Goal: Information Seeking & Learning: Learn about a topic

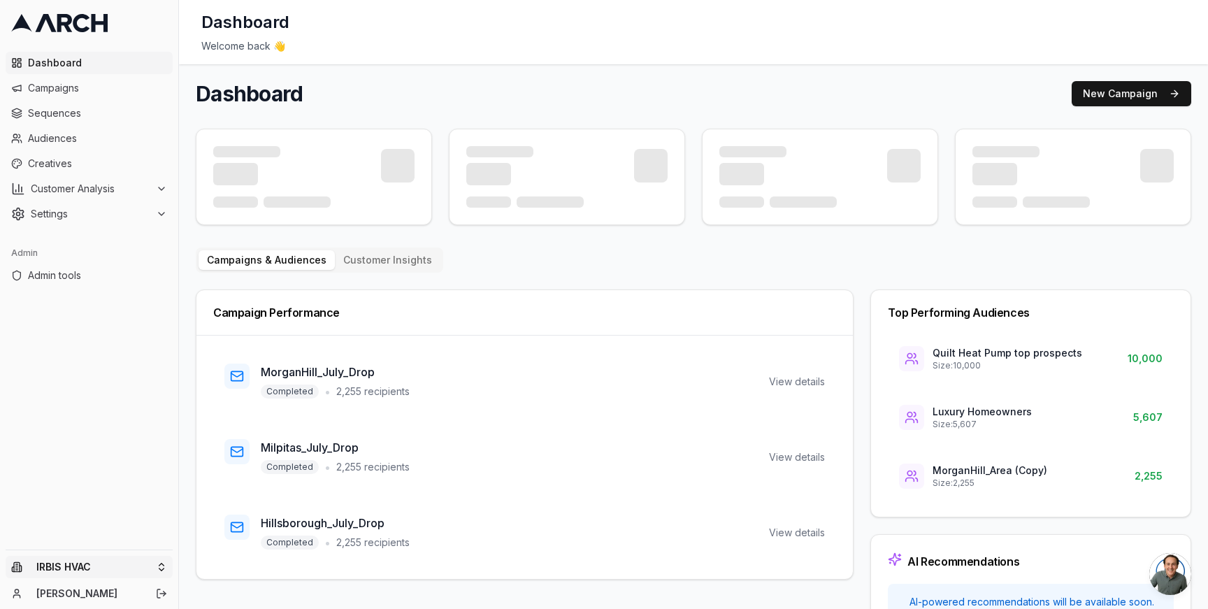
click at [159, 565] on html "Dashboard Campaigns Sequences Audiences Creatives Customer Analysis Settings Ad…" at bounding box center [604, 304] width 1208 height 609
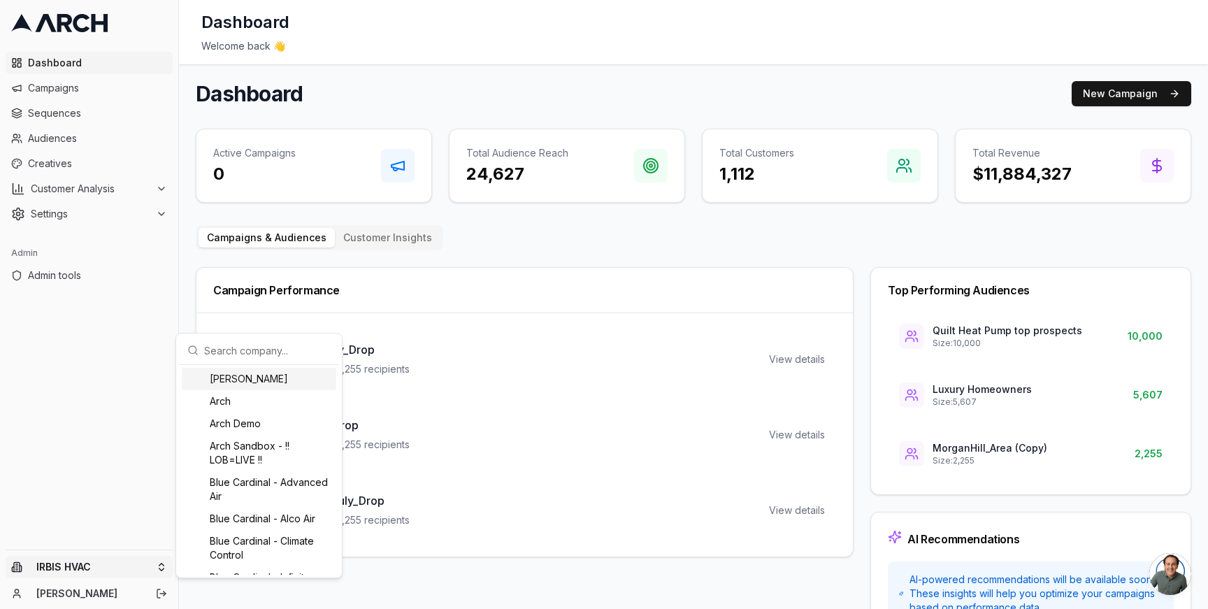
click at [232, 345] on input "text" at bounding box center [267, 350] width 127 height 28
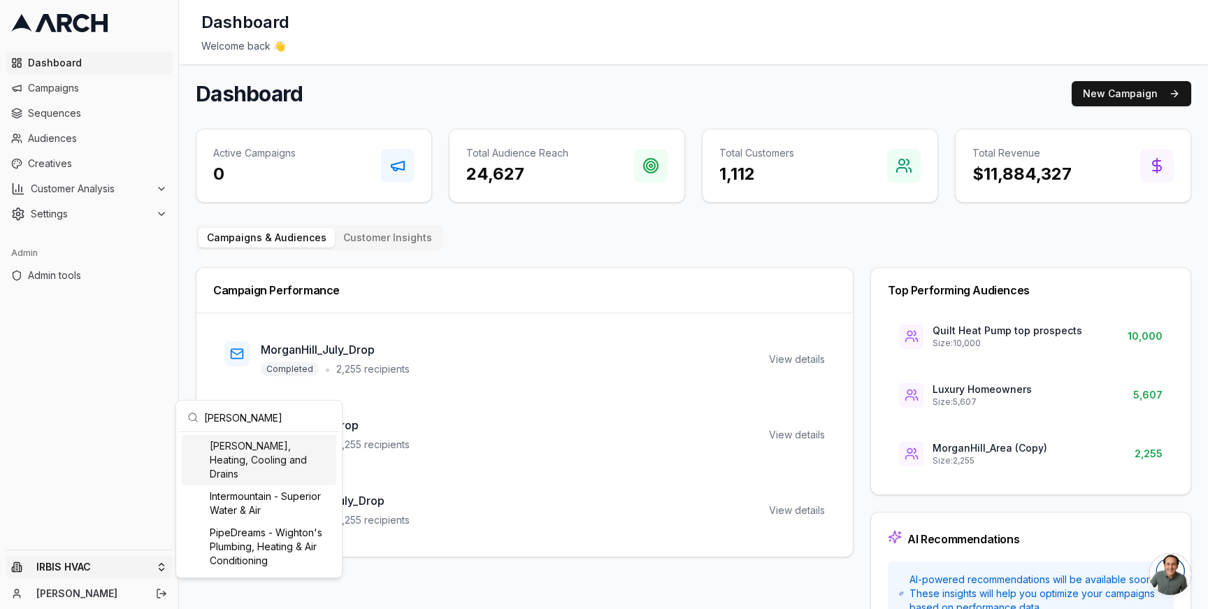
type input "peter"
click at [261, 451] on div "[PERSON_NAME], Heating, Cooling and Drains" at bounding box center [259, 460] width 154 height 50
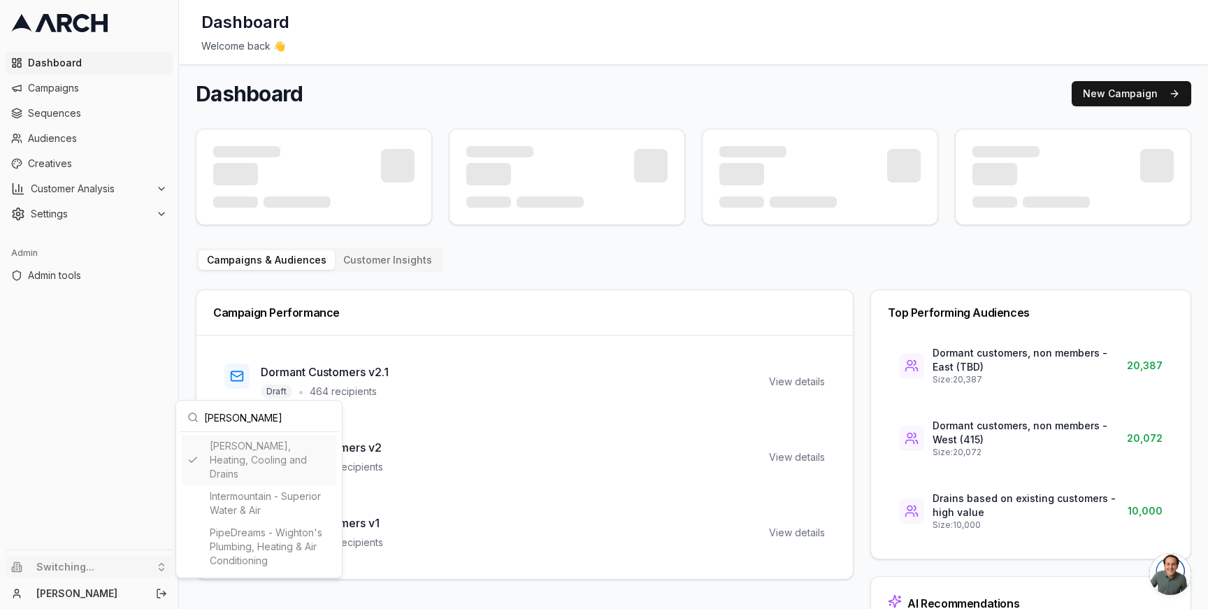
click at [92, 134] on html "Dashboard Campaigns Sequences Audiences Creatives Customer Analysis Settings Ad…" at bounding box center [604, 304] width 1208 height 609
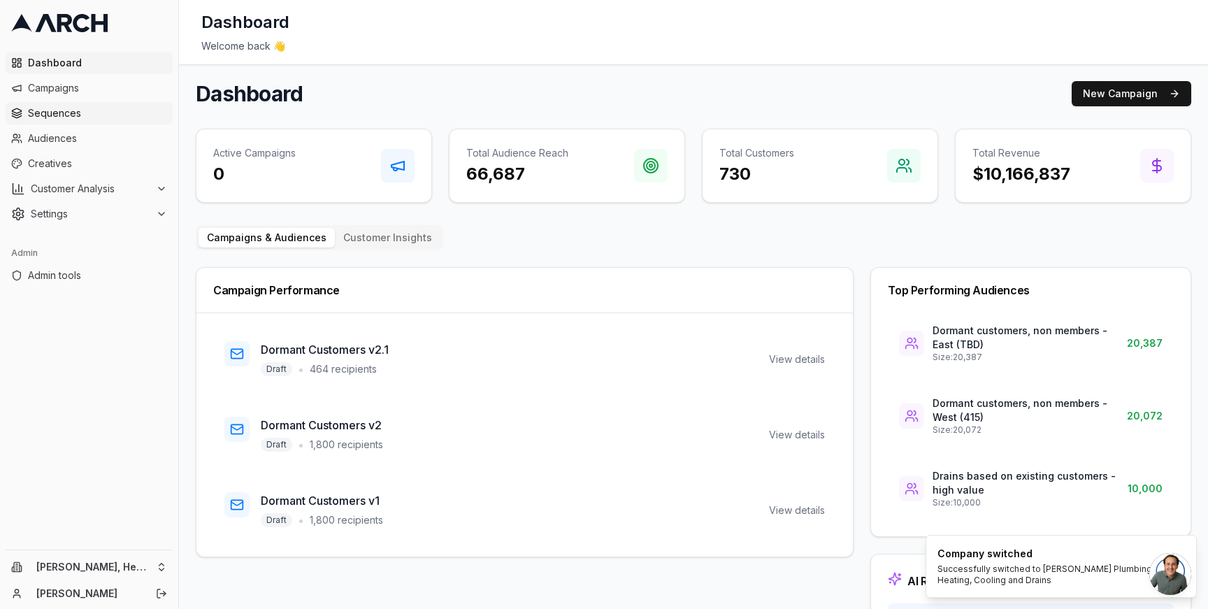
click at [72, 113] on span "Sequences" at bounding box center [97, 113] width 139 height 14
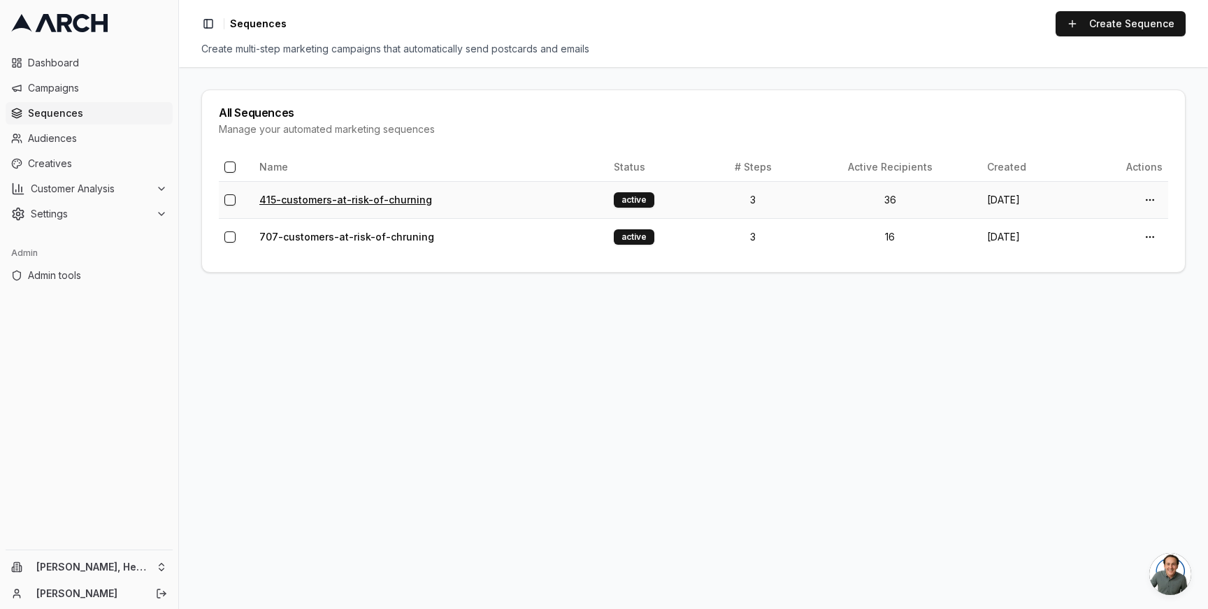
click at [331, 201] on link "415-customers-at-risk-of-churning" at bounding box center [345, 200] width 173 height 12
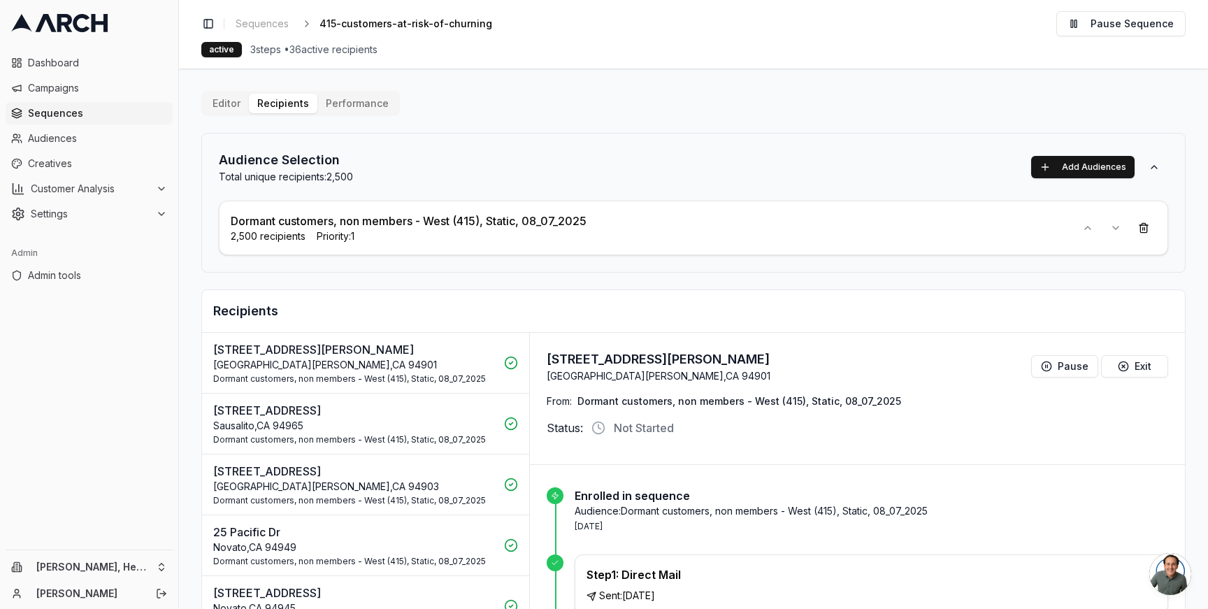
click at [115, 117] on span "Sequences" at bounding box center [97, 113] width 139 height 14
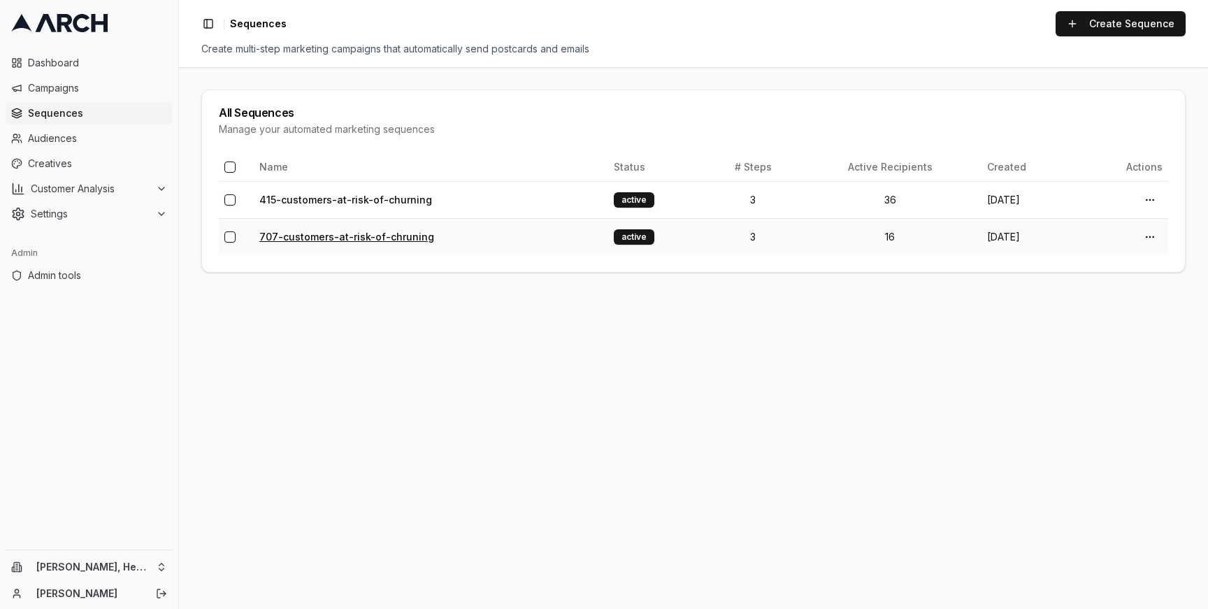
click at [333, 236] on link "707-customers-at-risk-of-chruning" at bounding box center [346, 237] width 175 height 12
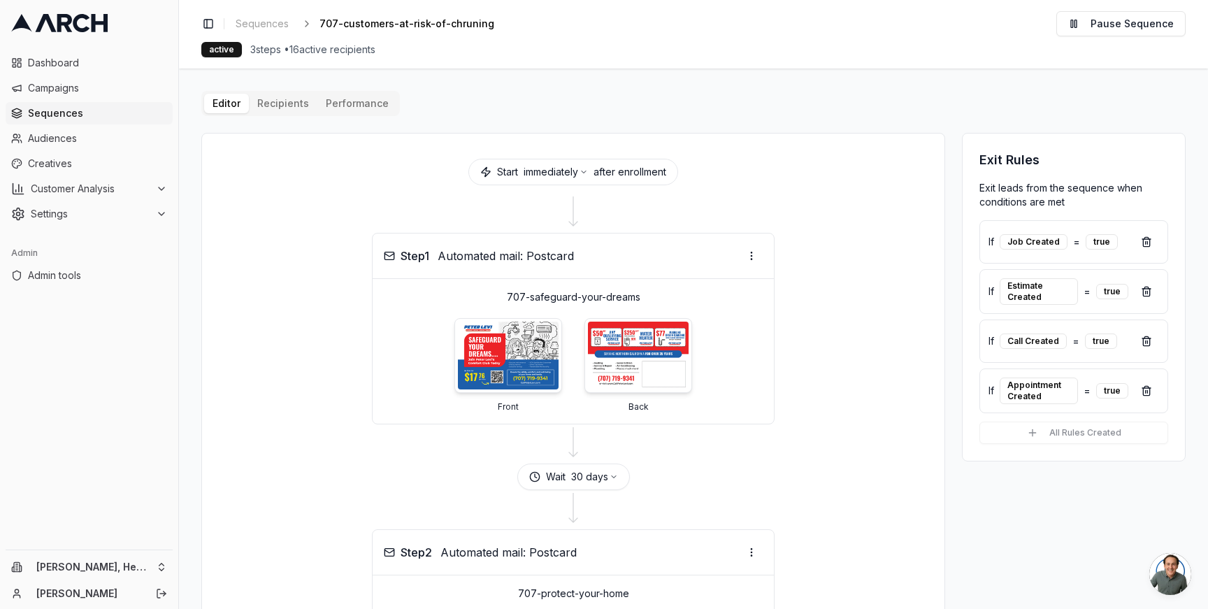
click at [282, 103] on div "Editor Recipients Performance Start immediately after enrollment Step 1 Automat…" at bounding box center [693, 574] width 984 height 966
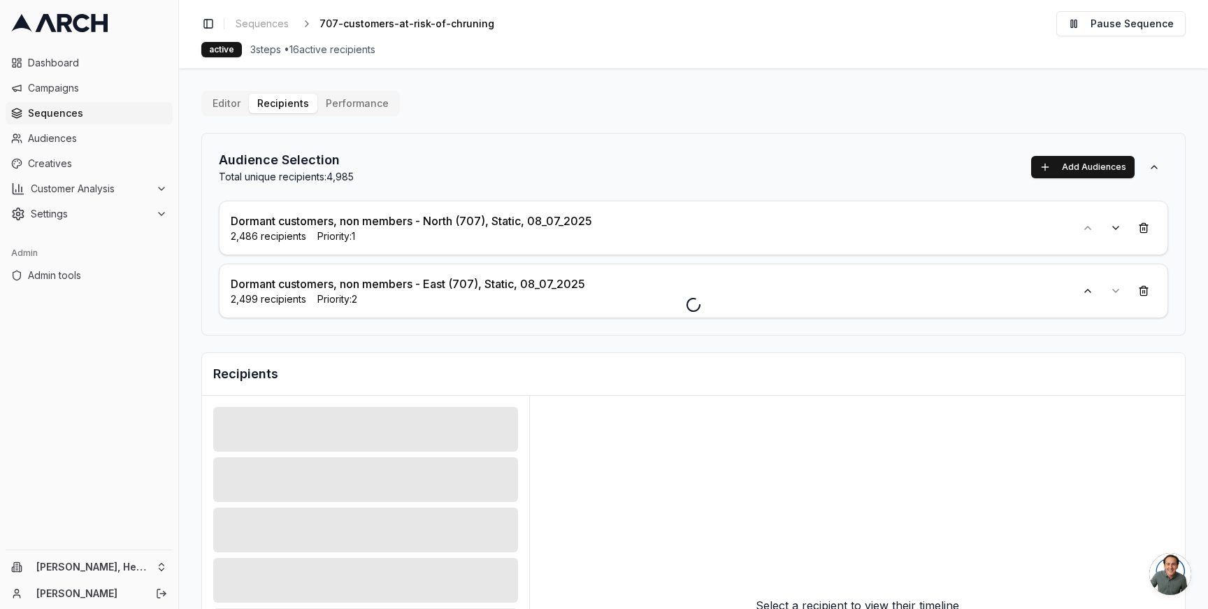
click at [341, 106] on div at bounding box center [693, 304] width 1029 height 609
click at [340, 180] on div at bounding box center [693, 304] width 1029 height 609
click at [304, 173] on div at bounding box center [693, 304] width 1029 height 609
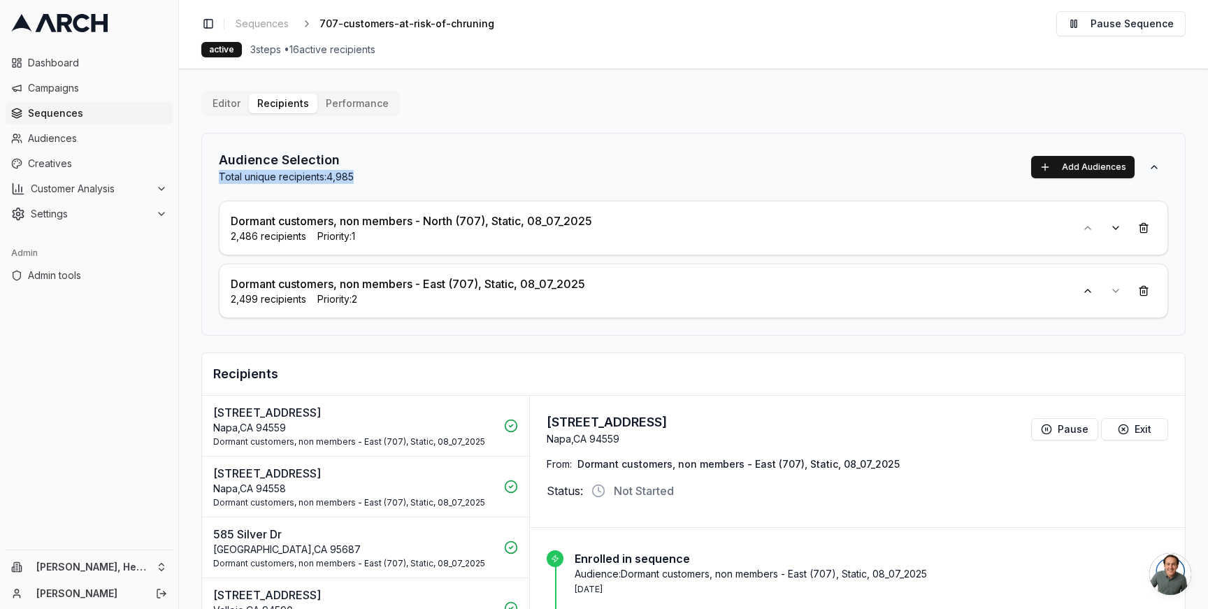
drag, startPoint x: 357, startPoint y: 178, endPoint x: 211, endPoint y: 178, distance: 146.1
click at [211, 178] on div "Audience Selection Total unique recipients: 4,985 Add Audiences Dormant custome…" at bounding box center [693, 234] width 984 height 203
click at [233, 178] on p "Total unique recipients: 4,985" at bounding box center [286, 177] width 135 height 14
drag, startPoint x: 330, startPoint y: 180, endPoint x: 370, endPoint y: 180, distance: 39.8
click at [370, 180] on div "Audience Selection Total unique recipients: 4,985 Add Audiences" at bounding box center [693, 167] width 949 height 34
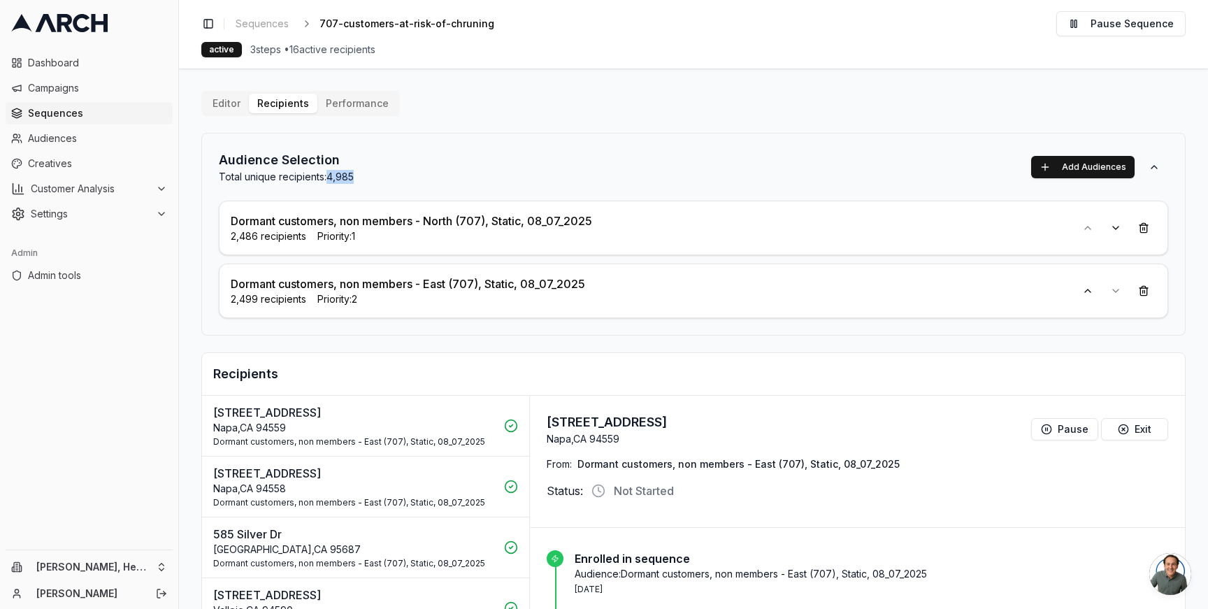
copy p "4,985"
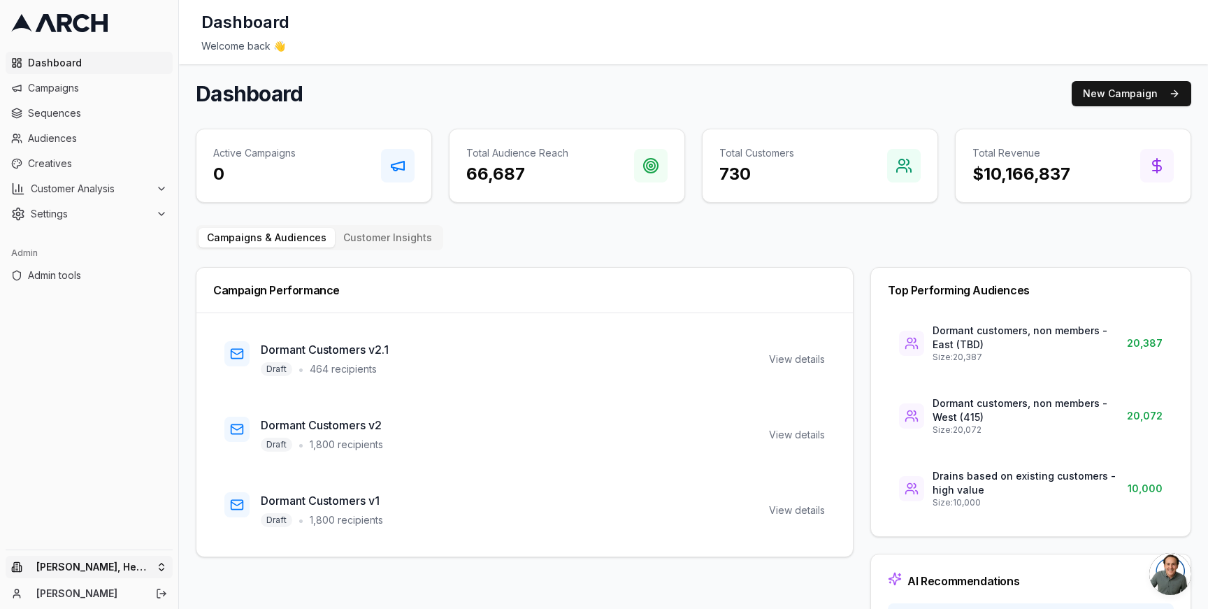
click at [157, 567] on html "Dashboard Campaigns Sequences Audiences Creatives Customer Analysis Settings Ad…" at bounding box center [604, 304] width 1208 height 609
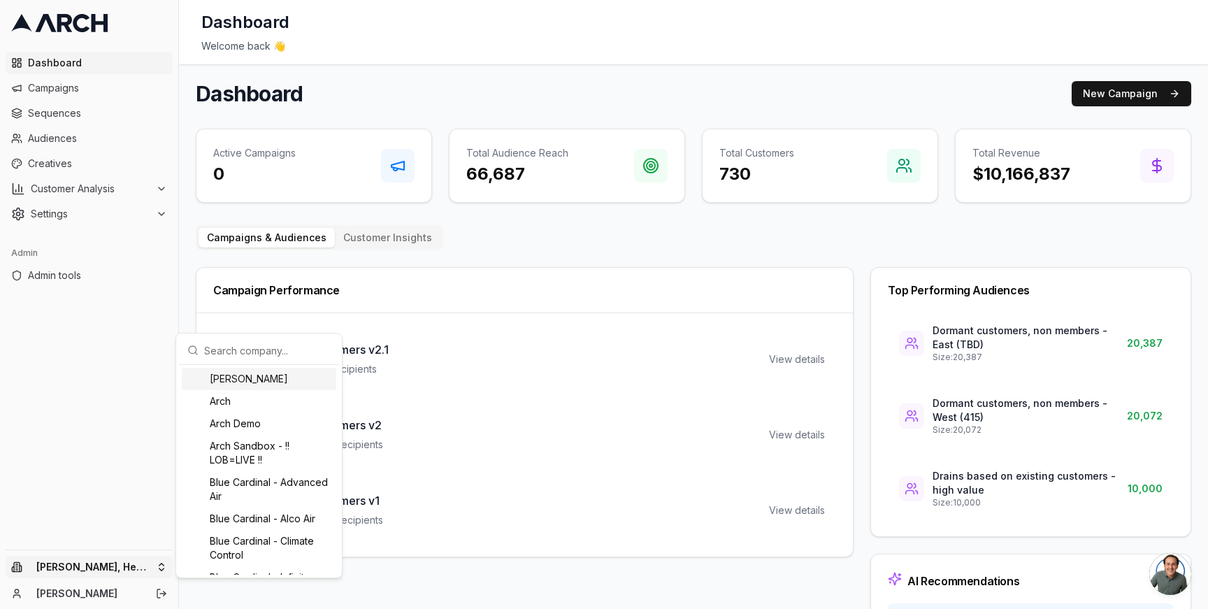
click at [226, 349] on input "text" at bounding box center [267, 350] width 127 height 28
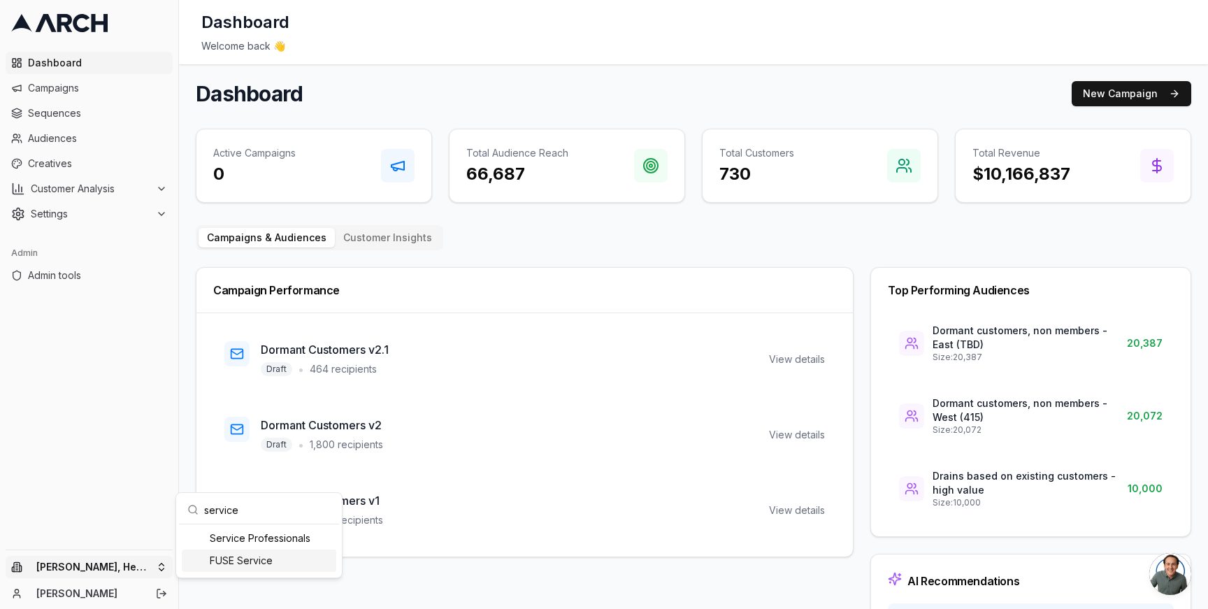
type input "service"
click at [253, 545] on div "Service Professionals" at bounding box center [259, 538] width 154 height 22
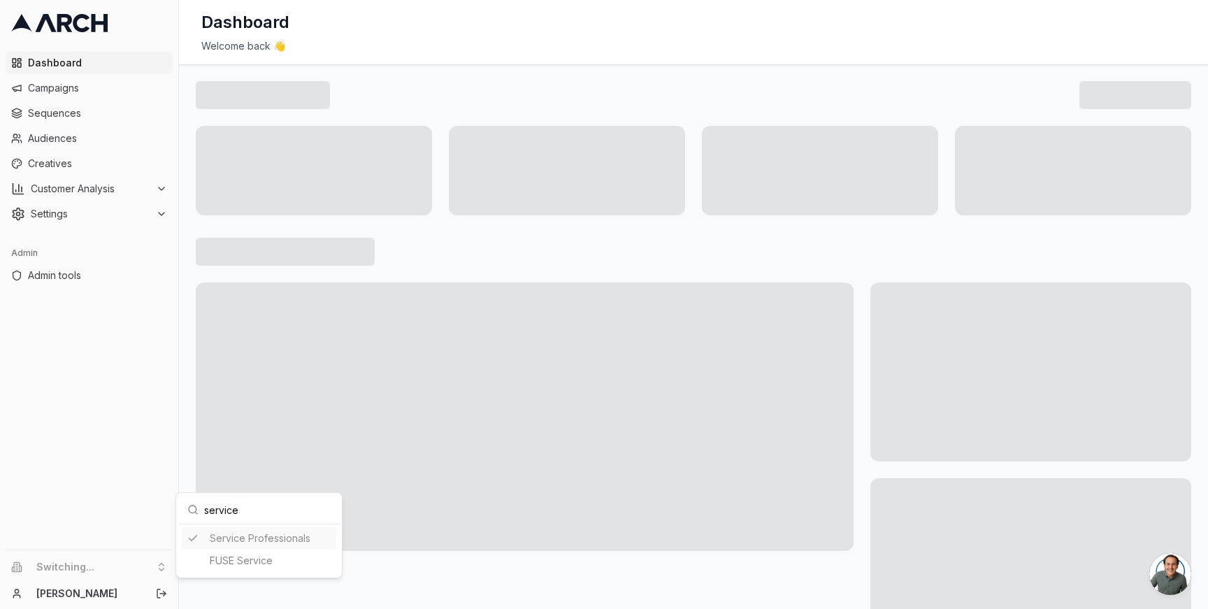
click at [185, 419] on html "Dashboard Campaigns Sequences Audiences Creatives Customer Analysis Settings Ad…" at bounding box center [604, 304] width 1208 height 609
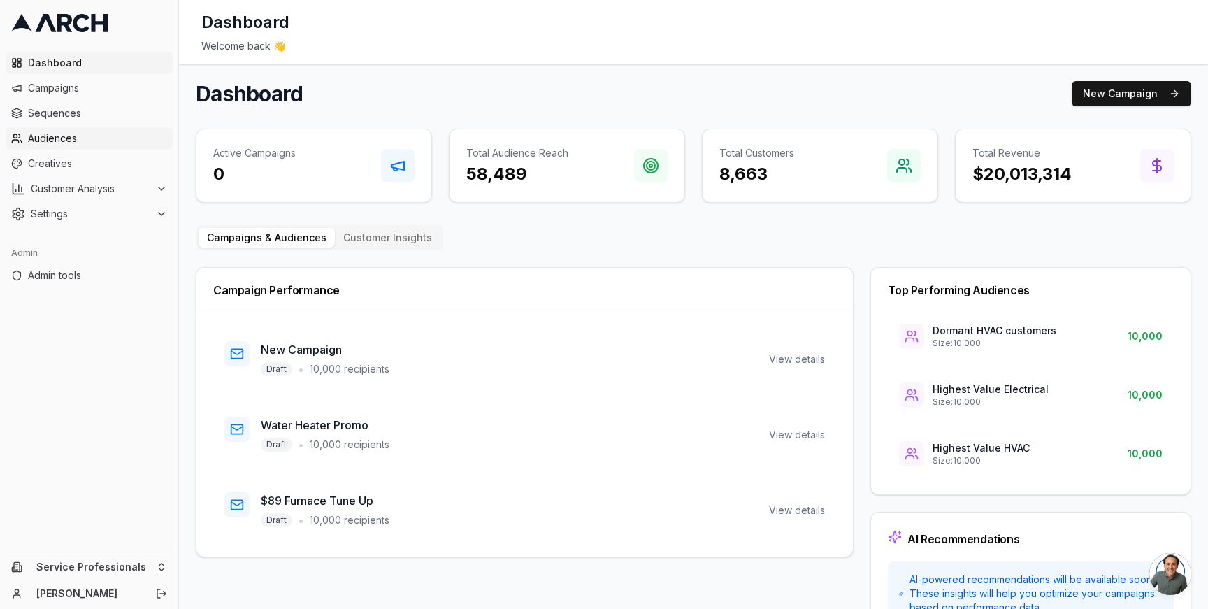
click at [95, 138] on span "Audiences" at bounding box center [97, 138] width 139 height 14
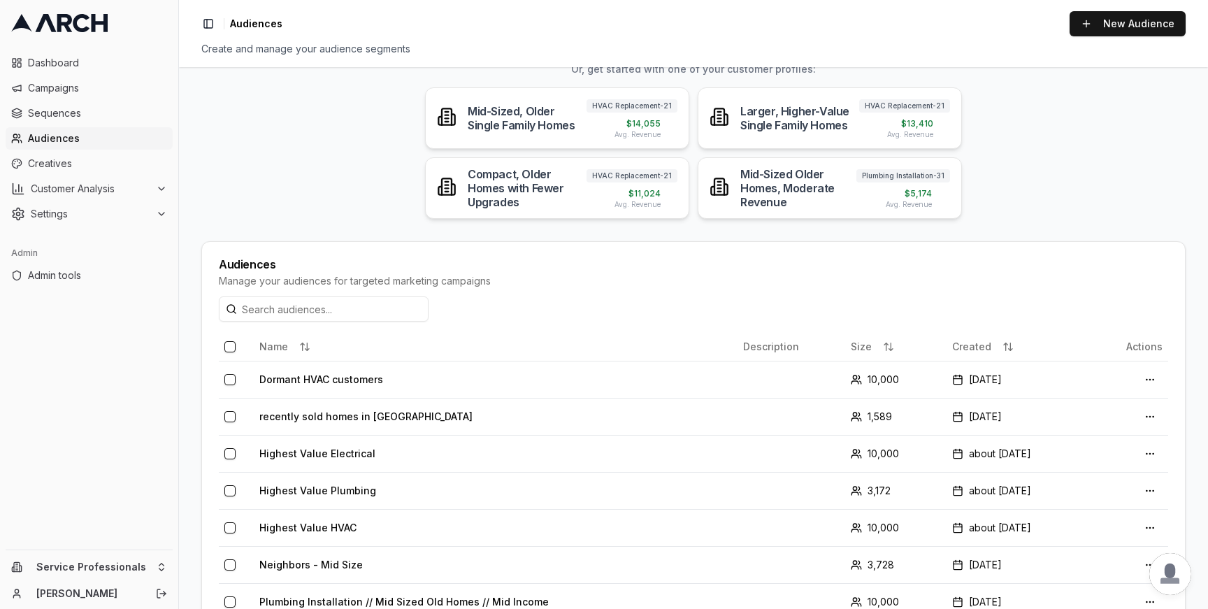
scroll to position [199, 0]
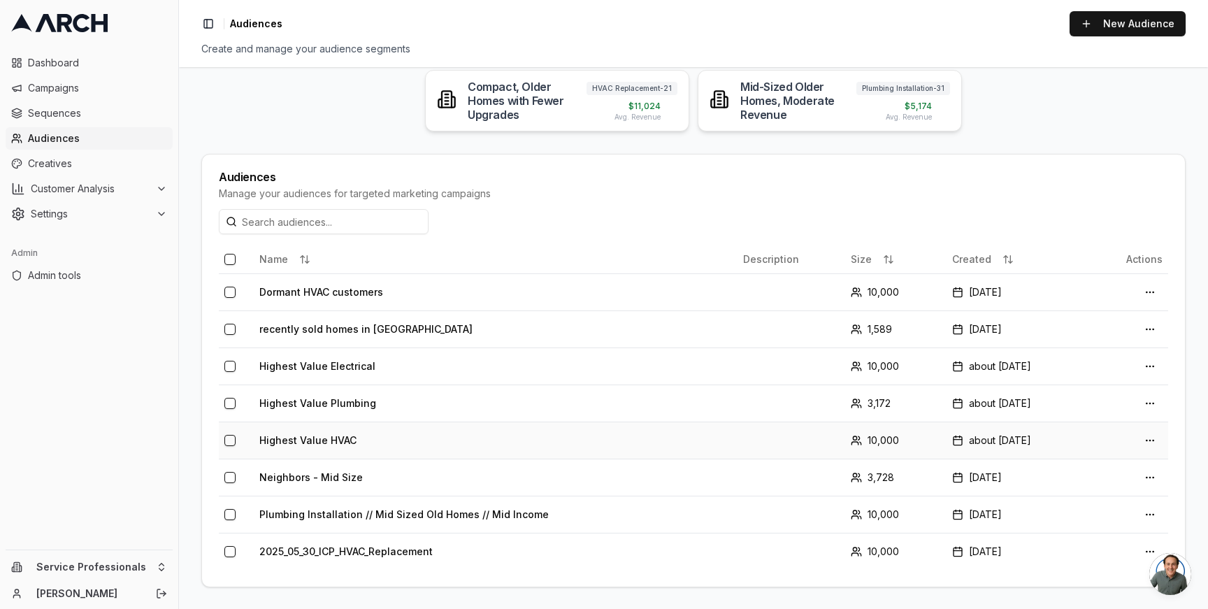
click at [327, 438] on td "Highest Value HVAC" at bounding box center [496, 440] width 484 height 37
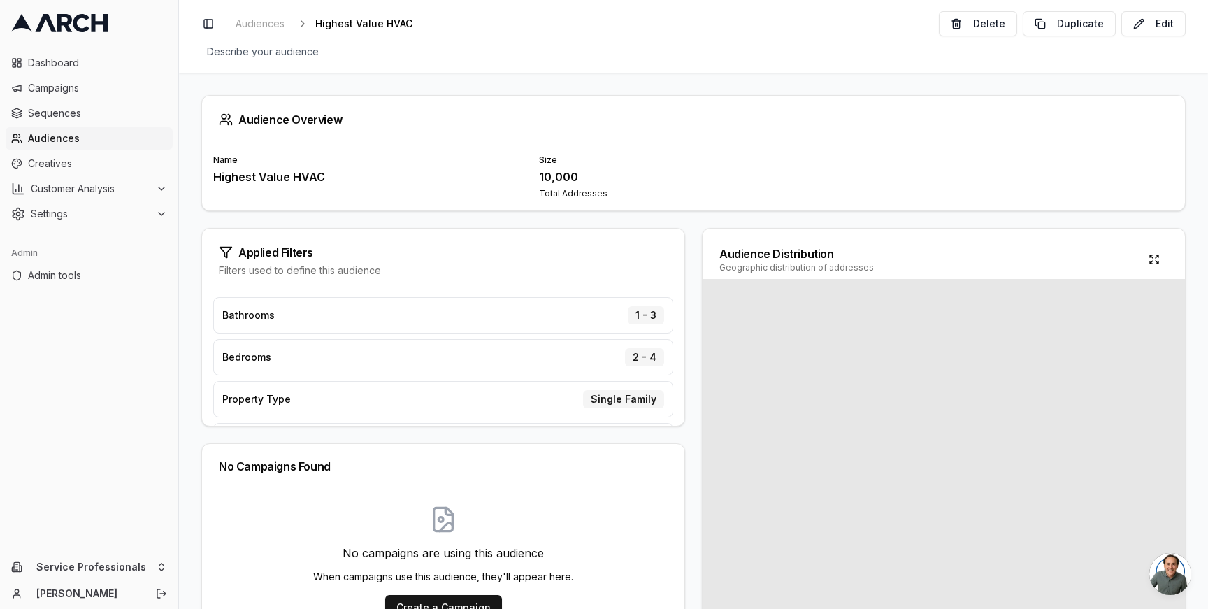
click at [692, 260] on div "Applied Filters Filters used to define this audience Bathrooms 1 - 3 Bedrooms 2…" at bounding box center [693, 437] width 984 height 419
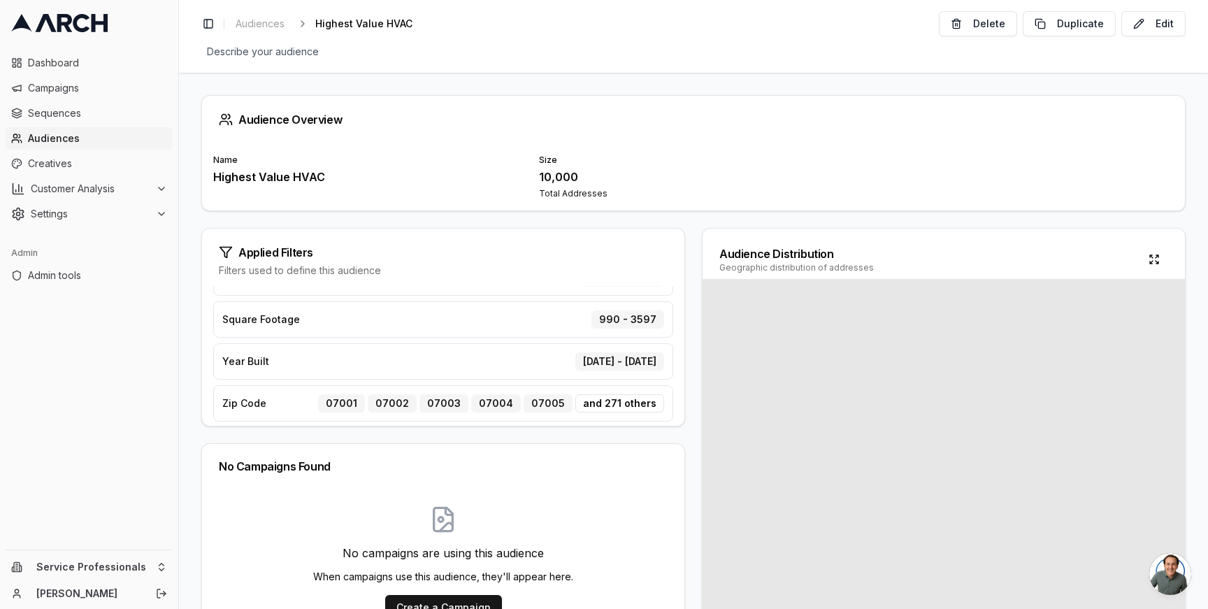
scroll to position [129, 0]
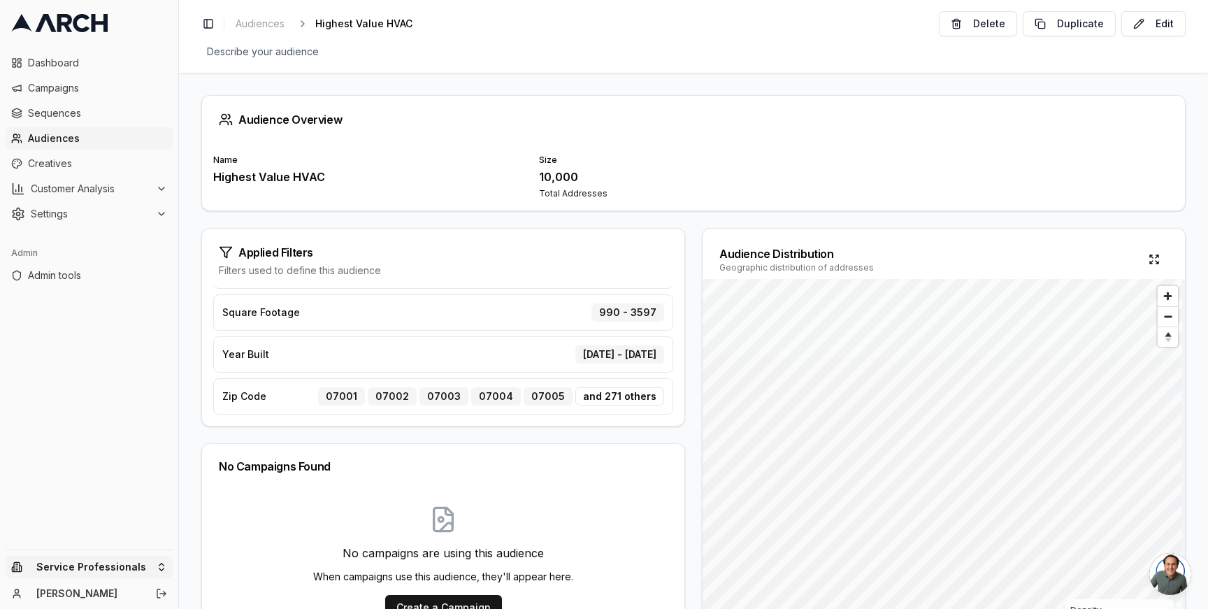
click at [161, 567] on html "Dashboard Campaigns Sequences Audiences Creatives Customer Analysis Settings Ad…" at bounding box center [604, 304] width 1208 height 609
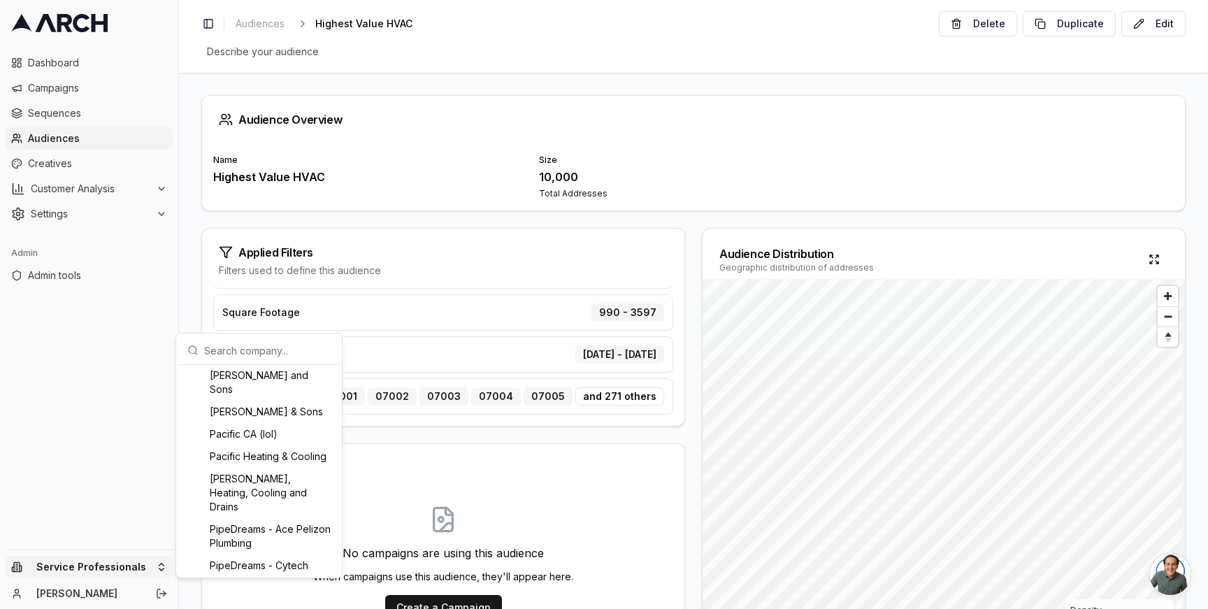
scroll to position [463, 0]
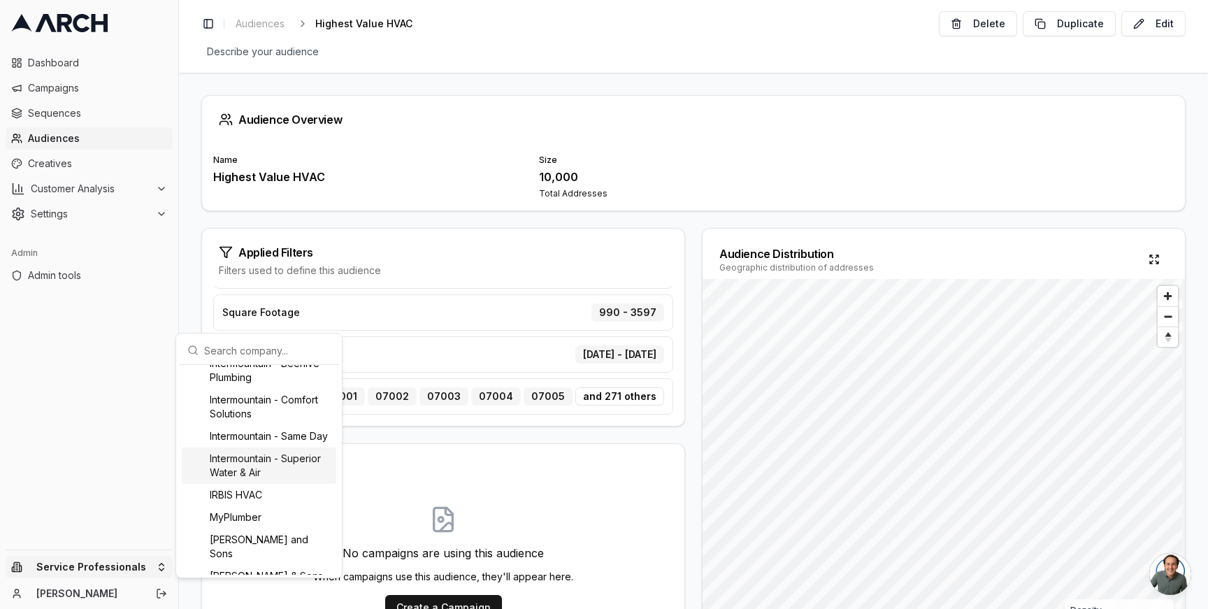
click at [268, 480] on div "Intermountain - Superior Water & Air" at bounding box center [259, 465] width 154 height 36
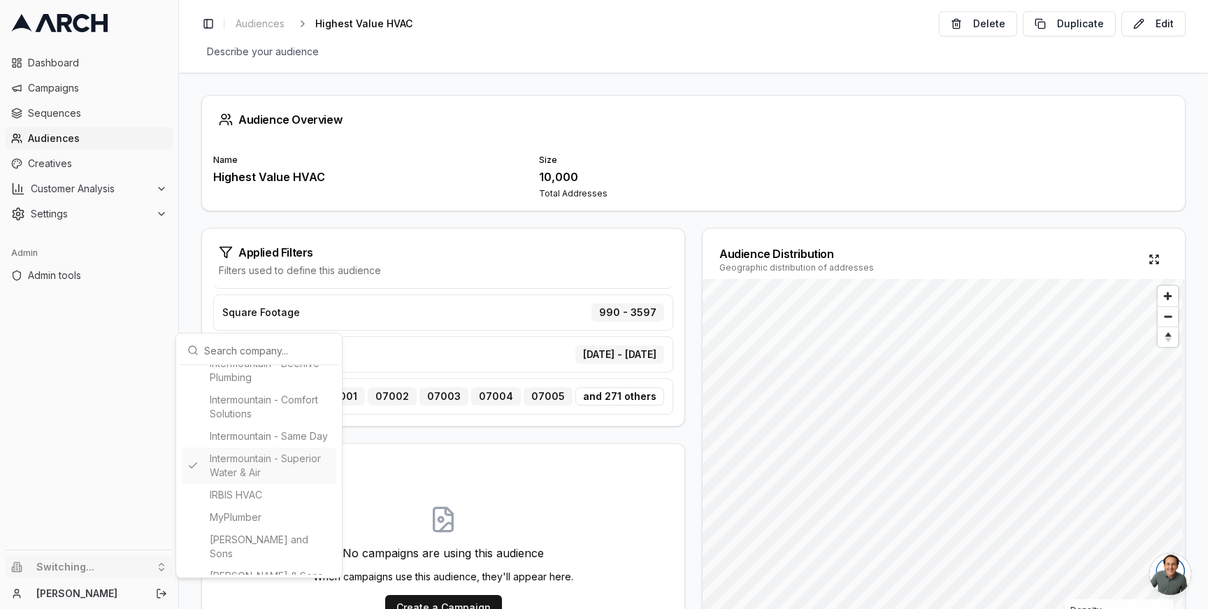
click at [81, 143] on html "Dashboard Campaigns Sequences Audiences Creatives Customer Analysis Settings Ad…" at bounding box center [604, 304] width 1208 height 609
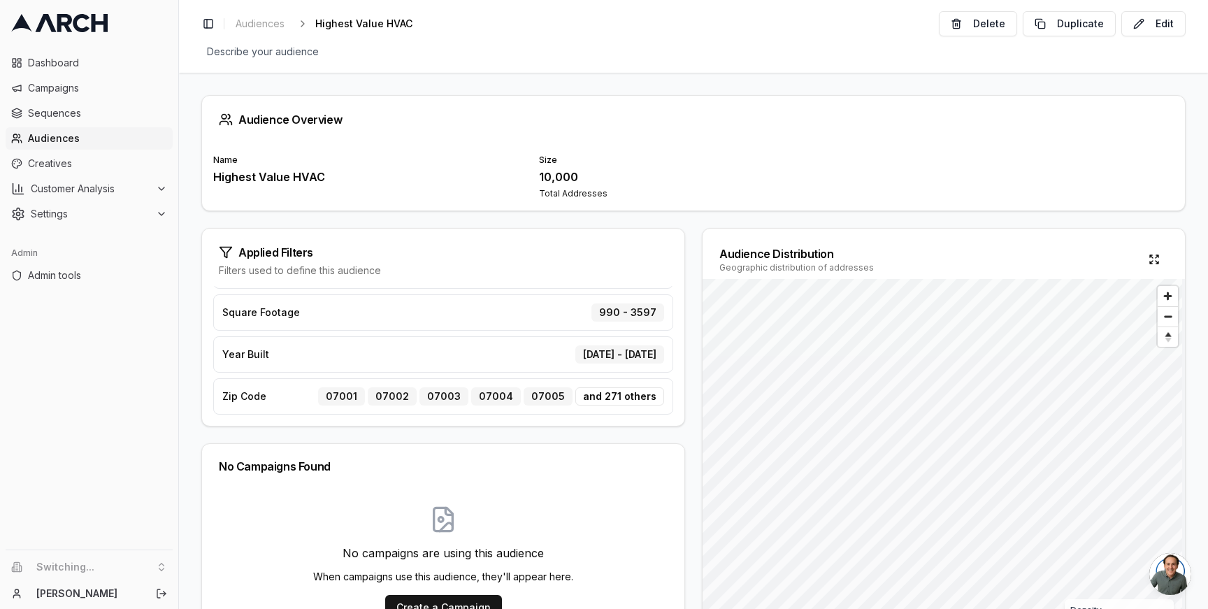
click at [64, 138] on span "Audiences" at bounding box center [97, 138] width 139 height 14
